Goal: Navigation & Orientation: Find specific page/section

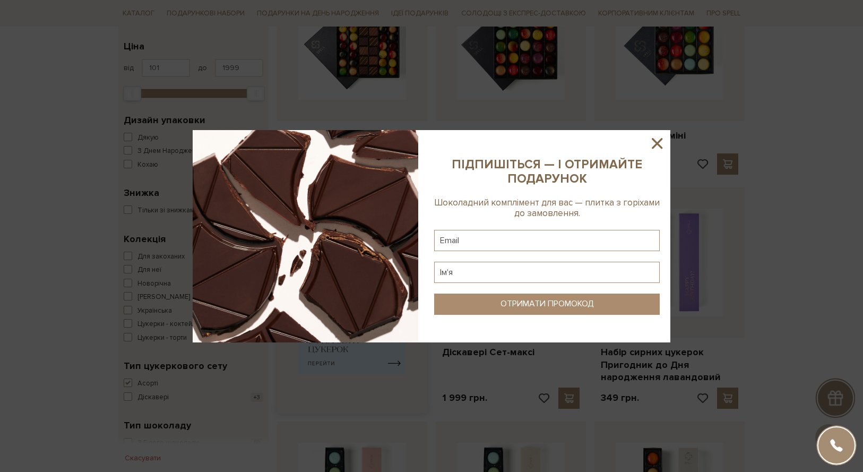
scroll to position [234, 0]
click at [658, 143] on icon at bounding box center [657, 143] width 11 height 11
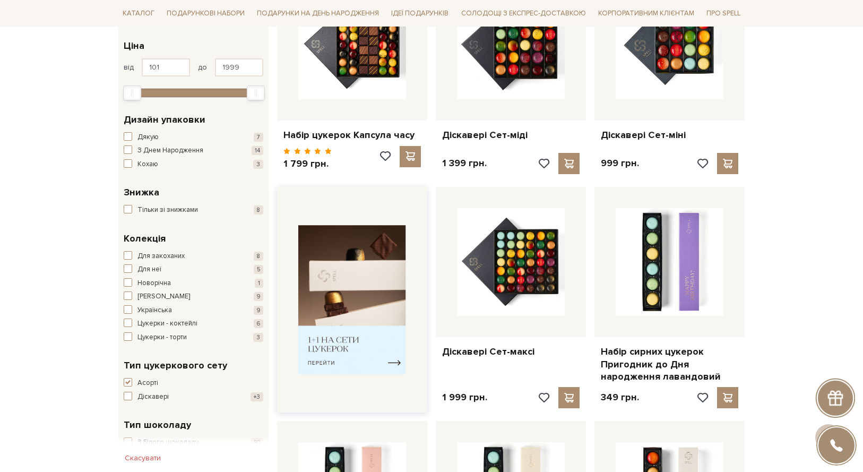
click at [377, 366] on img at bounding box center [352, 299] width 108 height 149
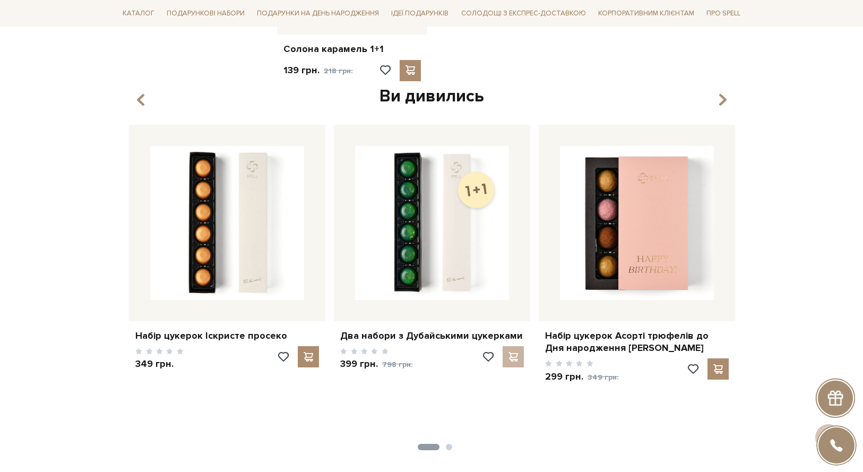
scroll to position [320, 0]
click at [729, 99] on div "Ви дивились" at bounding box center [432, 96] width 614 height 22
click at [723, 99] on icon "button" at bounding box center [722, 99] width 9 height 18
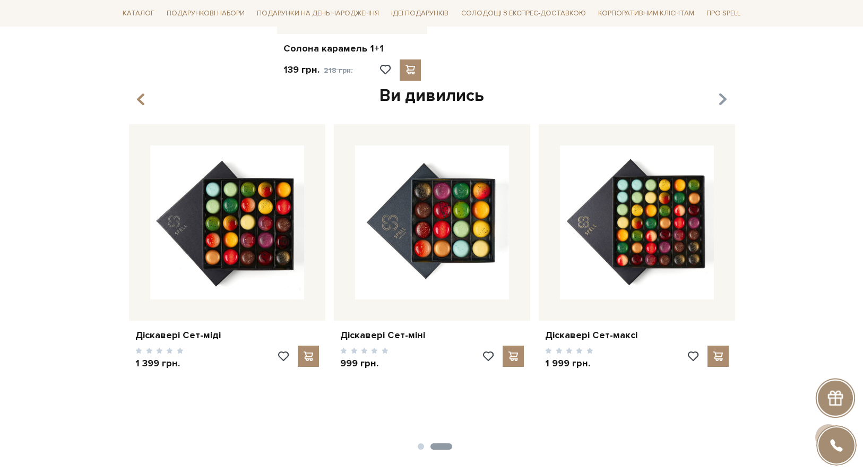
click at [723, 98] on icon "button" at bounding box center [722, 99] width 9 height 18
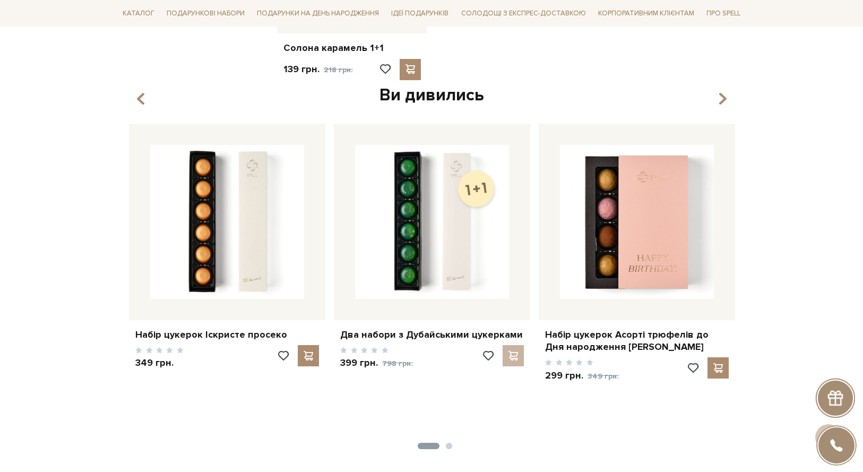
scroll to position [321, 0]
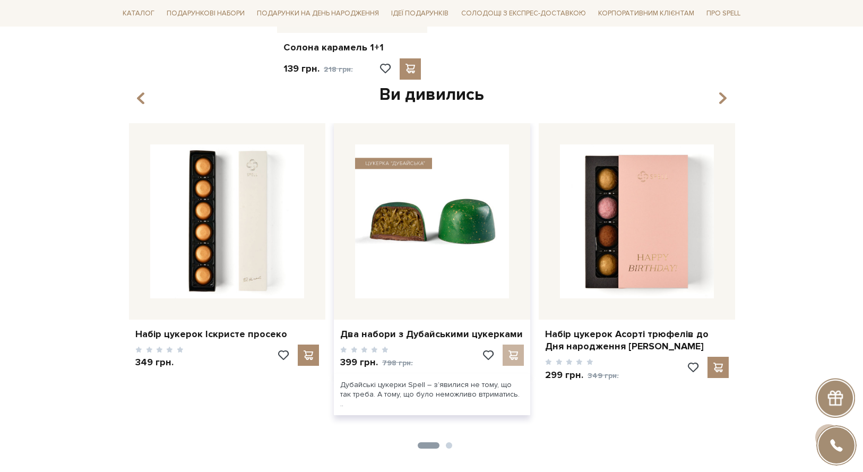
click at [431, 226] on img at bounding box center [432, 221] width 154 height 154
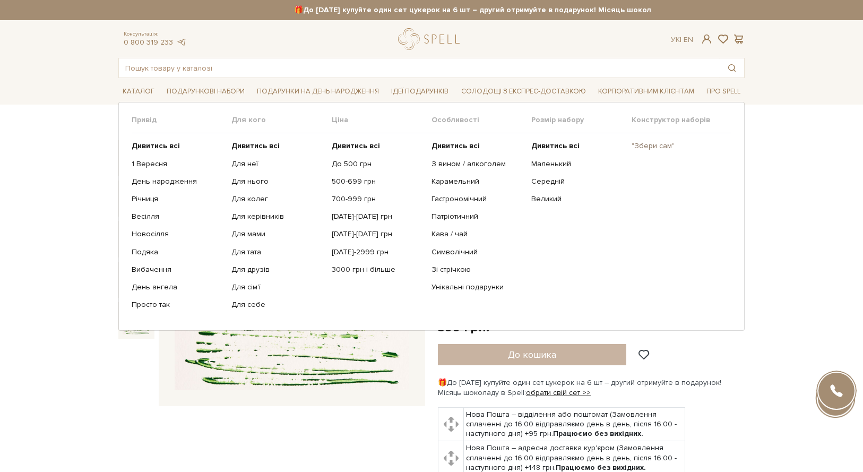
click at [644, 148] on link ""Збери сам"" at bounding box center [678, 146] width 92 height 10
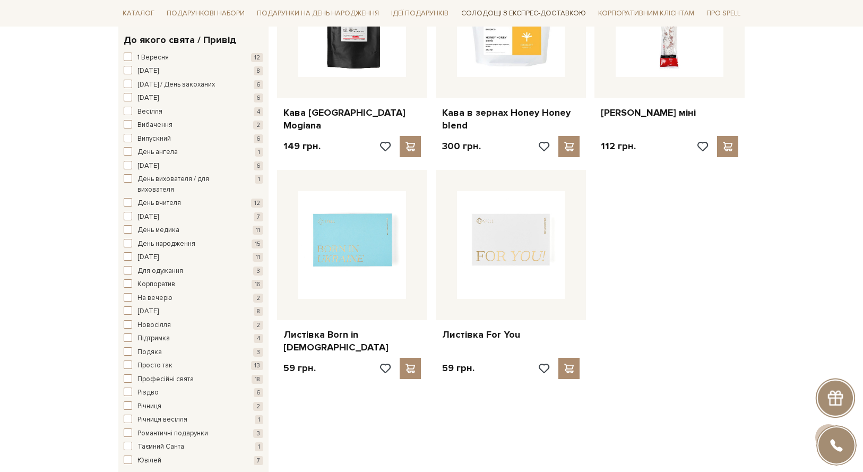
scroll to position [1218, 0]
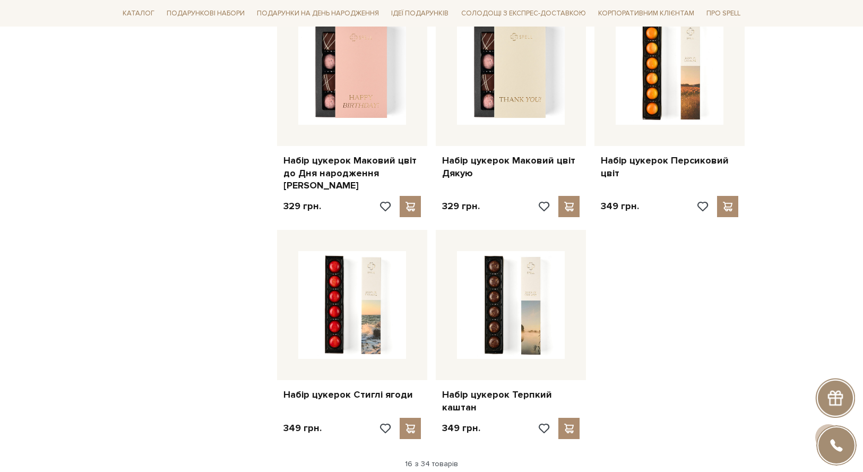
scroll to position [1139, 0]
